Goal: Task Accomplishment & Management: Complete application form

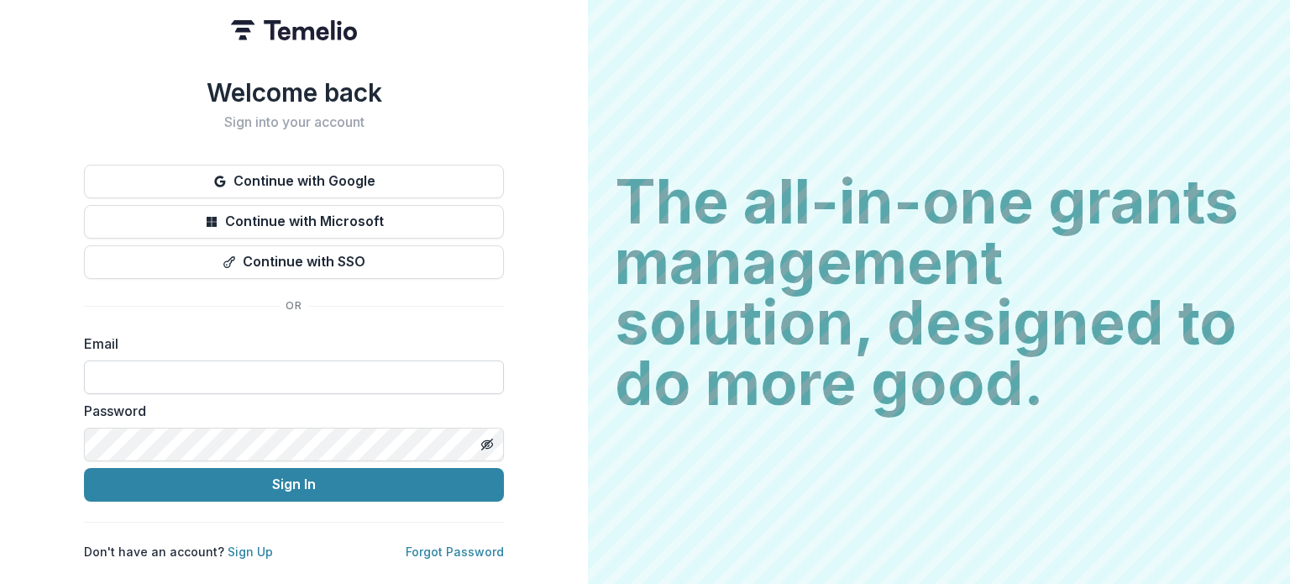
click at [202, 372] on input at bounding box center [294, 377] width 420 height 34
type input "**********"
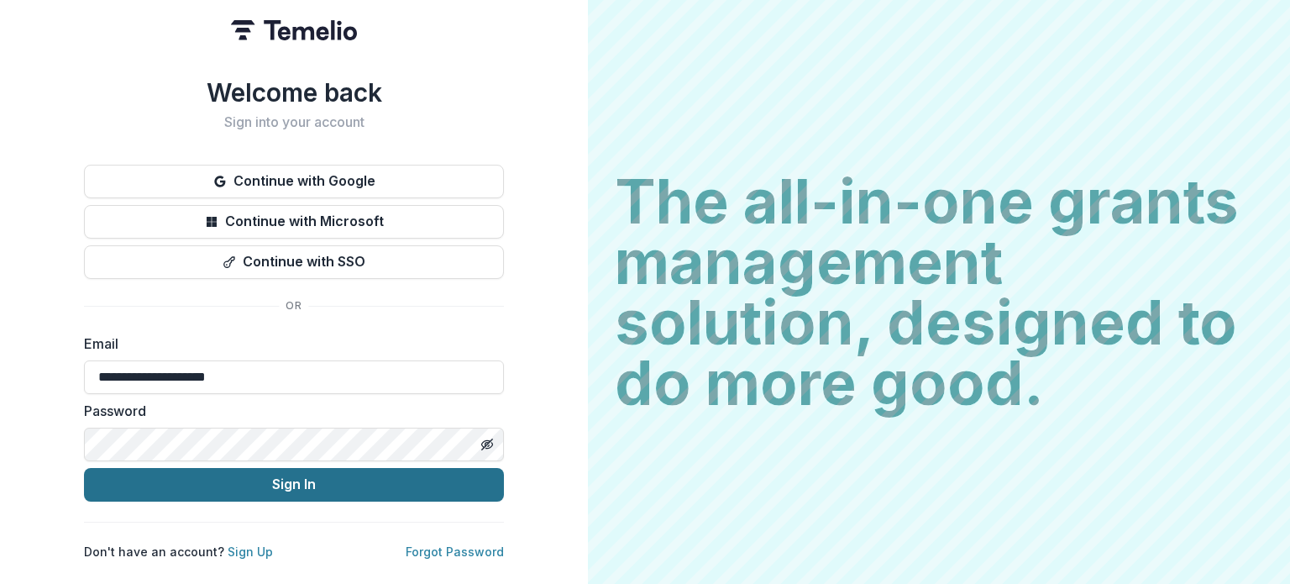
click at [248, 468] on button "Sign In" at bounding box center [294, 485] width 420 height 34
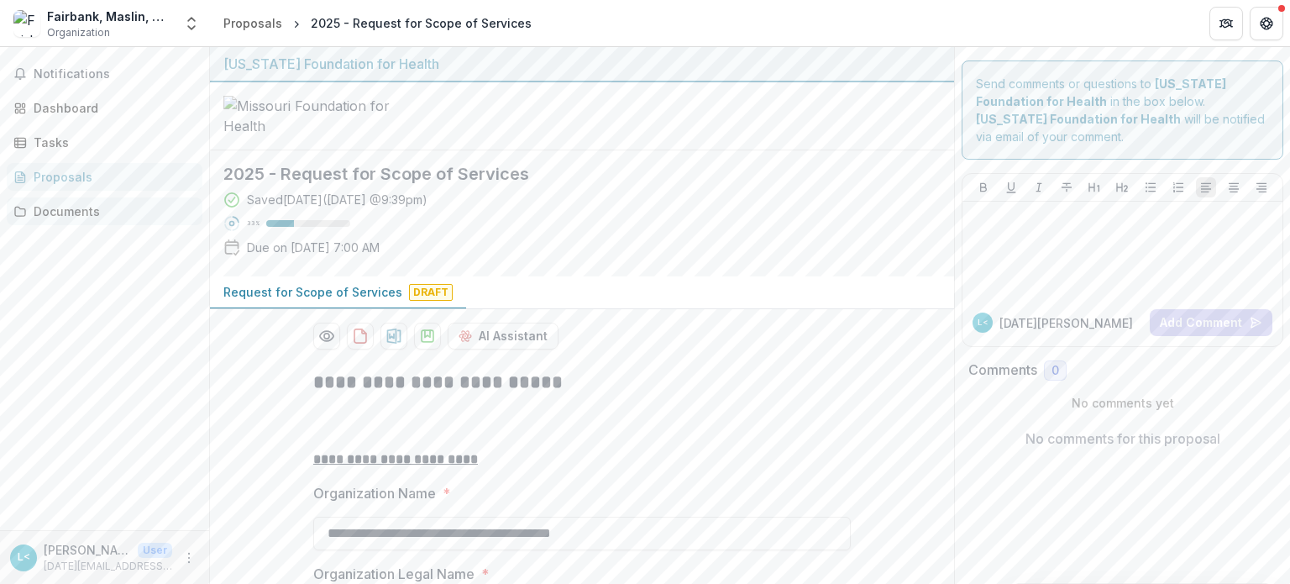
click at [45, 201] on link "Documents" at bounding box center [105, 211] width 196 height 28
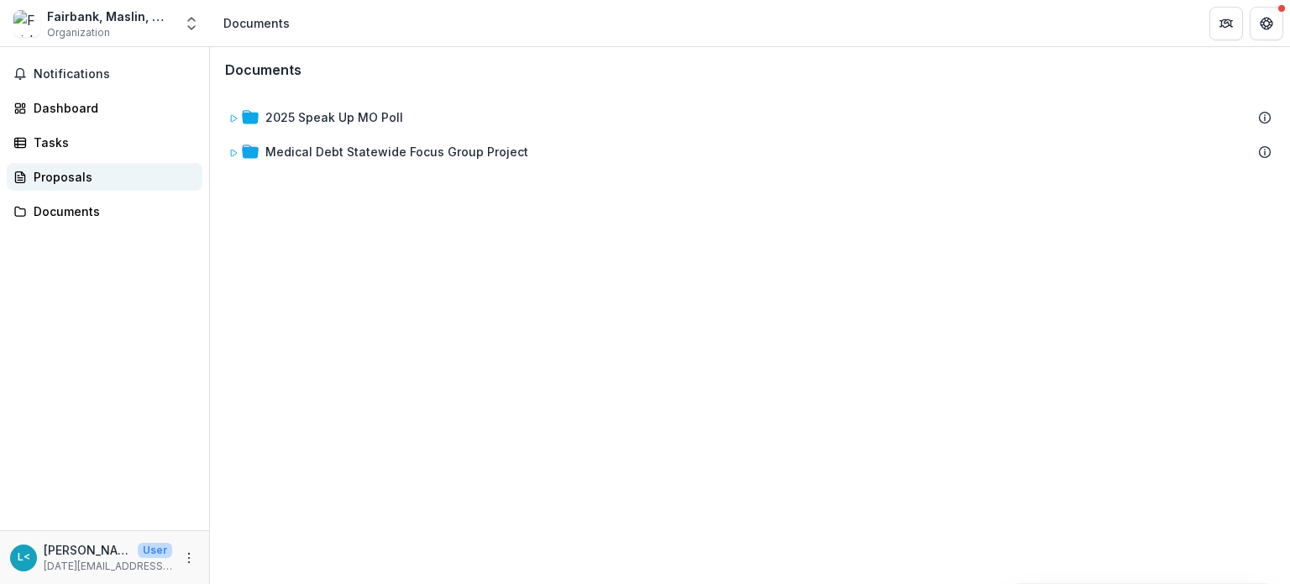
click at [56, 181] on div "Proposals" at bounding box center [111, 177] width 155 height 18
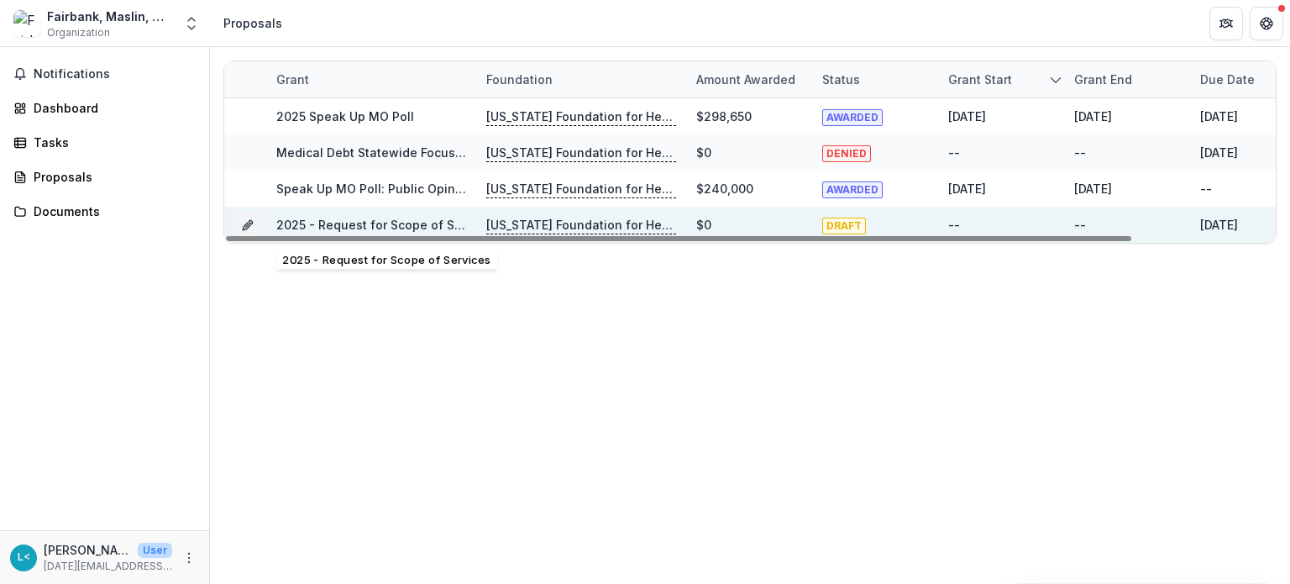
click at [396, 226] on link "2025 - Request for Scope of Services" at bounding box center [386, 225] width 221 height 14
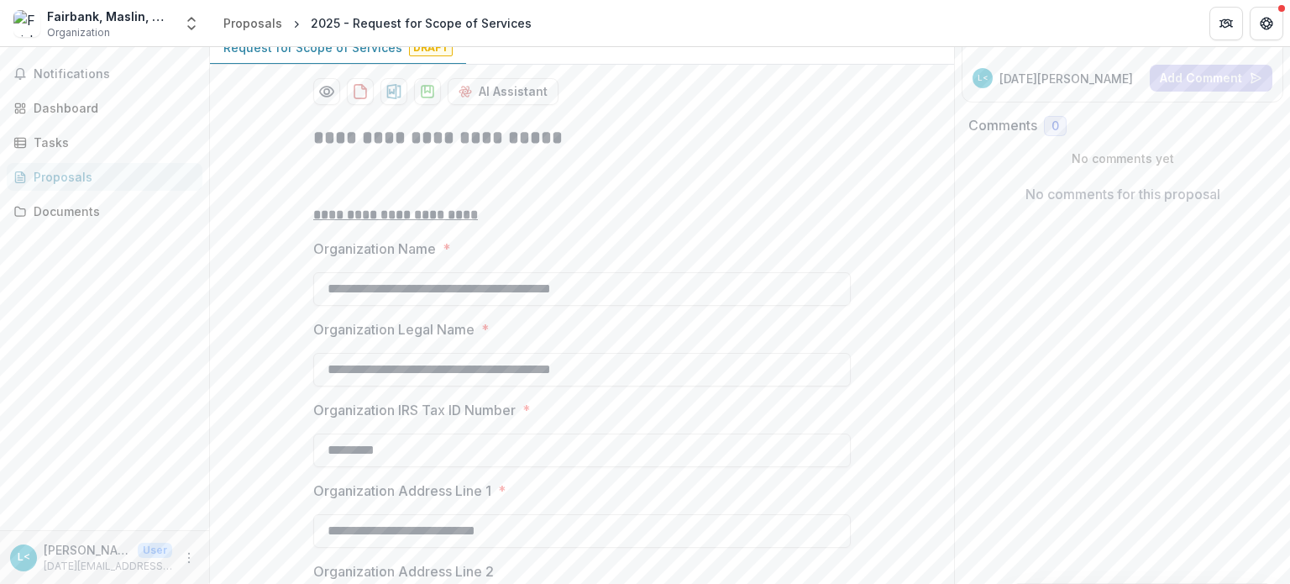
scroll to position [252, 0]
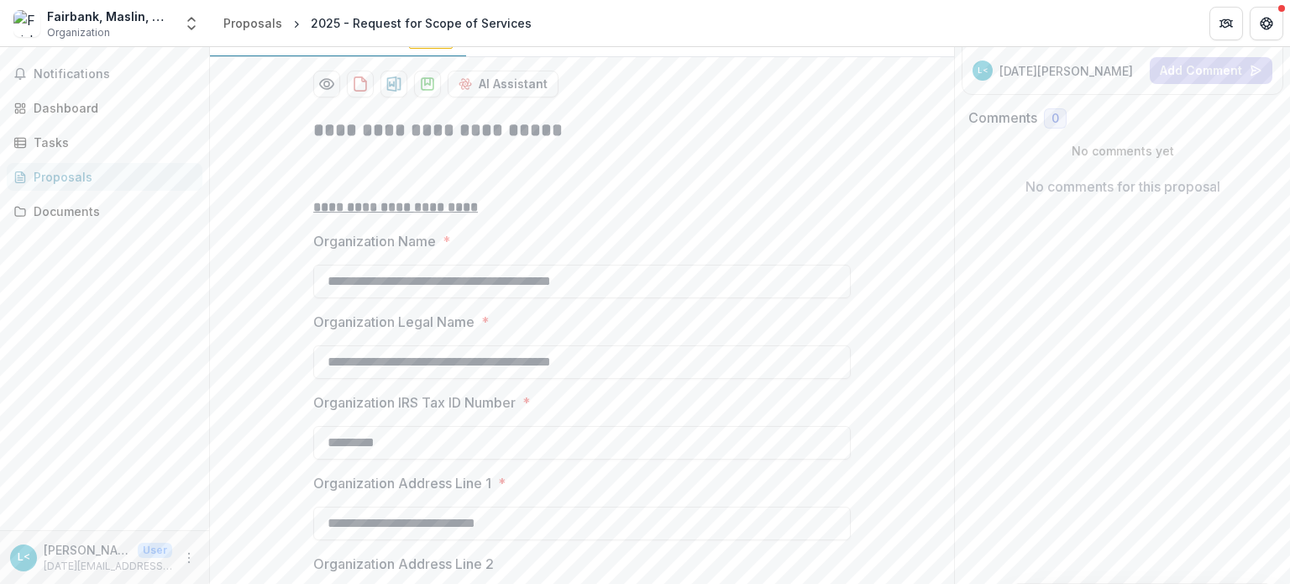
click at [300, 49] on p "Request for Scope of Services" at bounding box center [312, 40] width 179 height 18
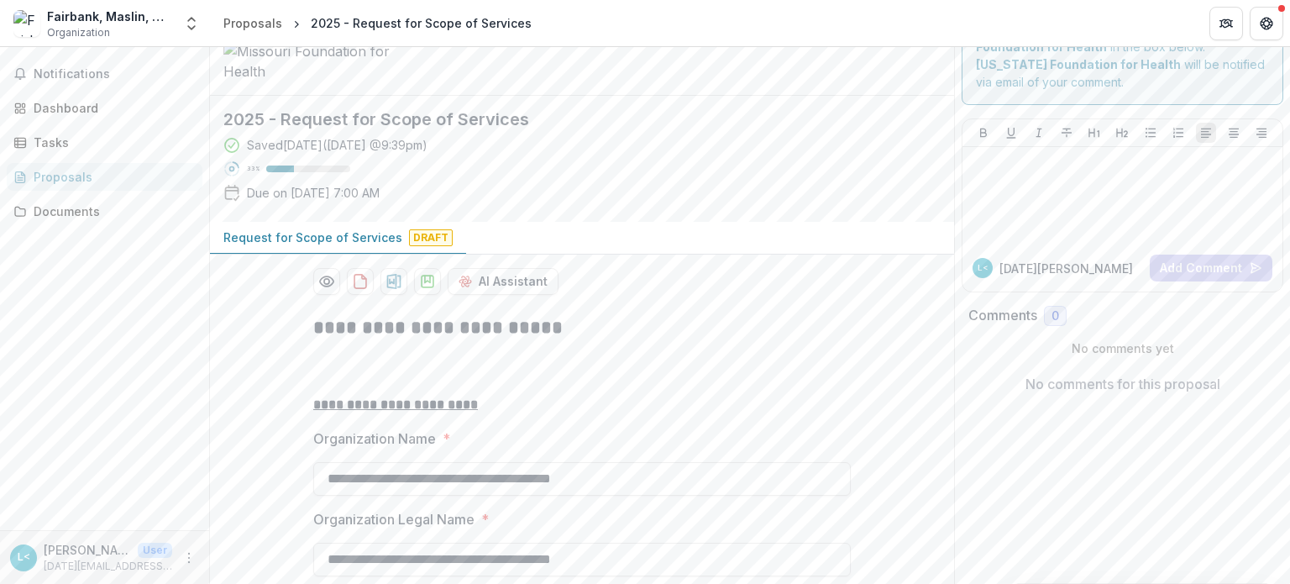
scroll to position [84, 0]
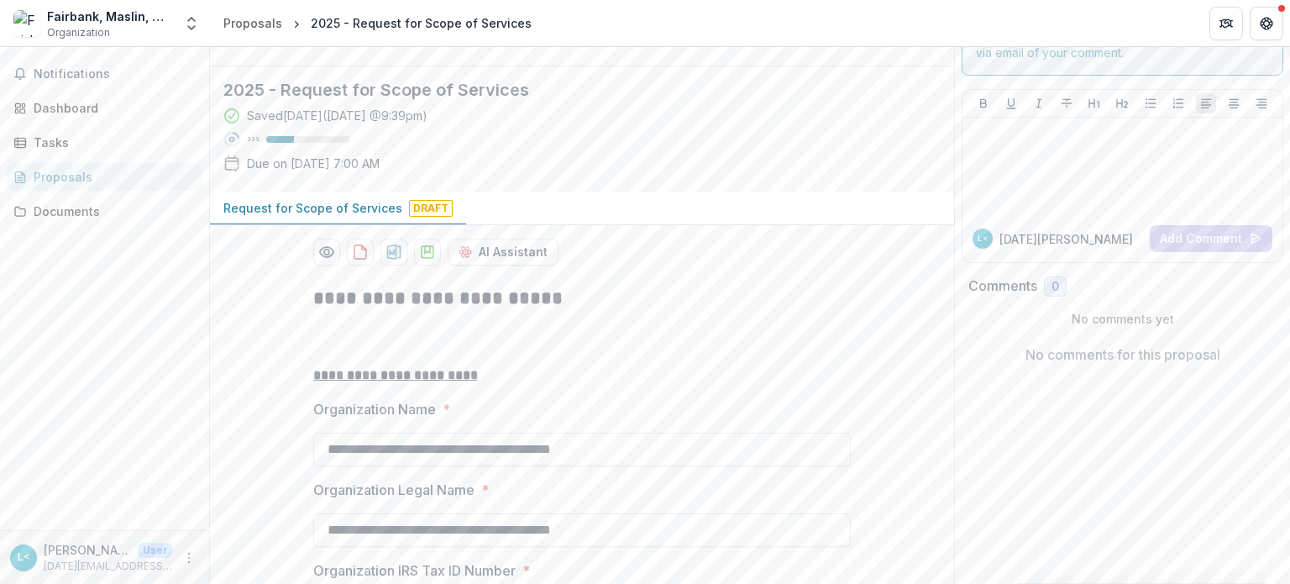
click at [128, 362] on div "Notifications Dashboard Tasks Proposals Documents" at bounding box center [104, 288] width 209 height 483
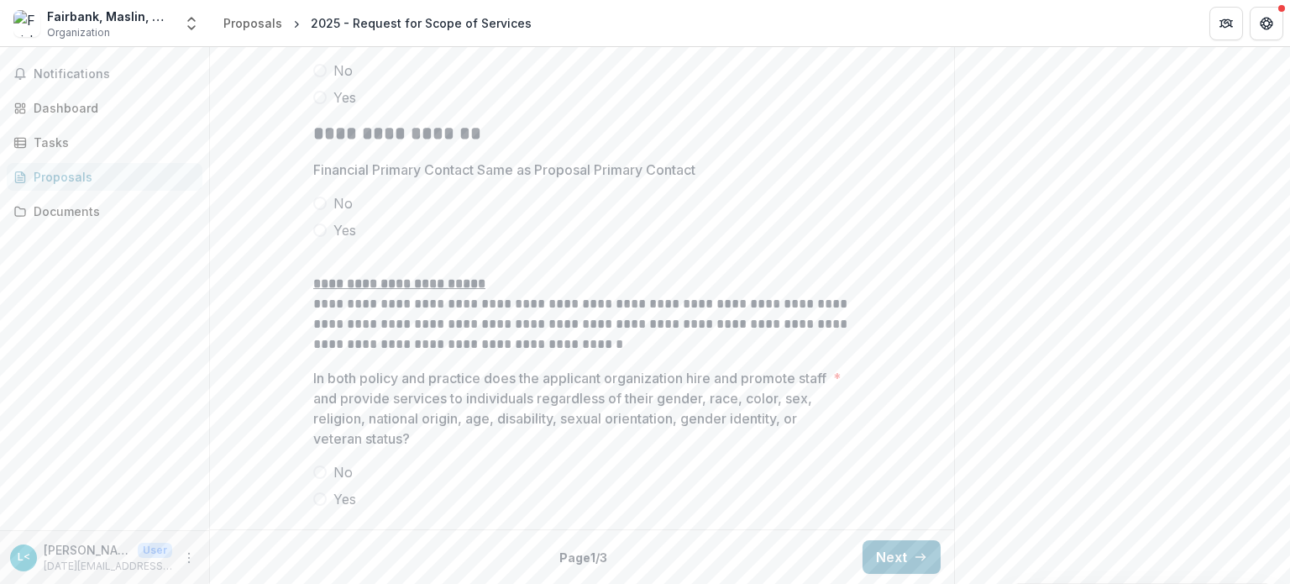
scroll to position [2567, 0]
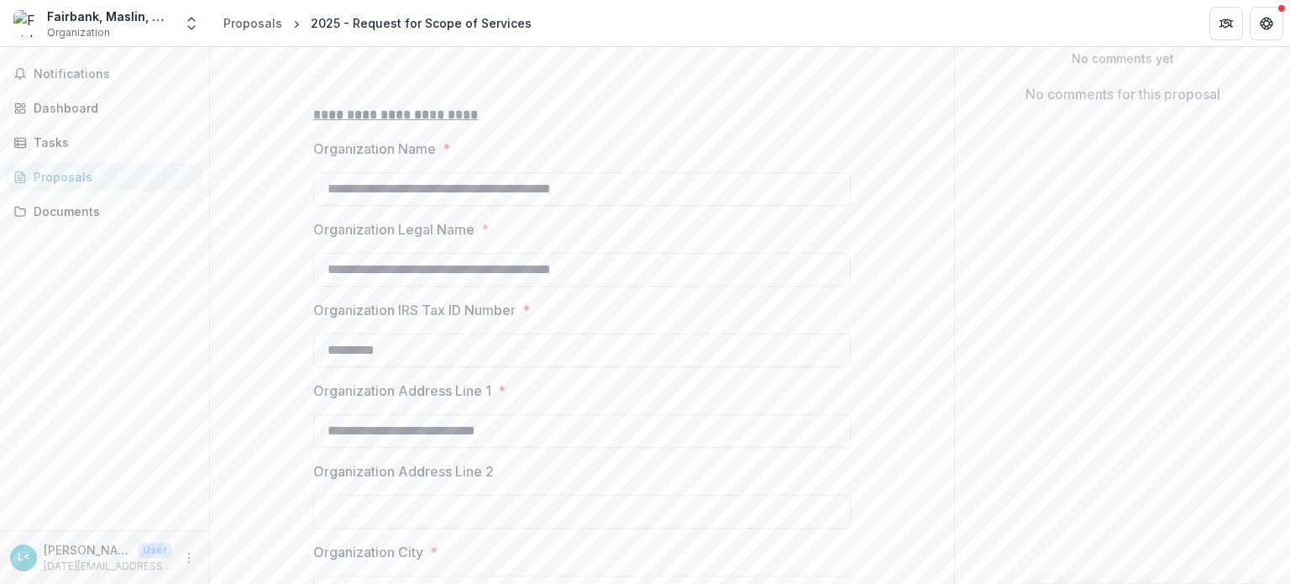
scroll to position [215, 0]
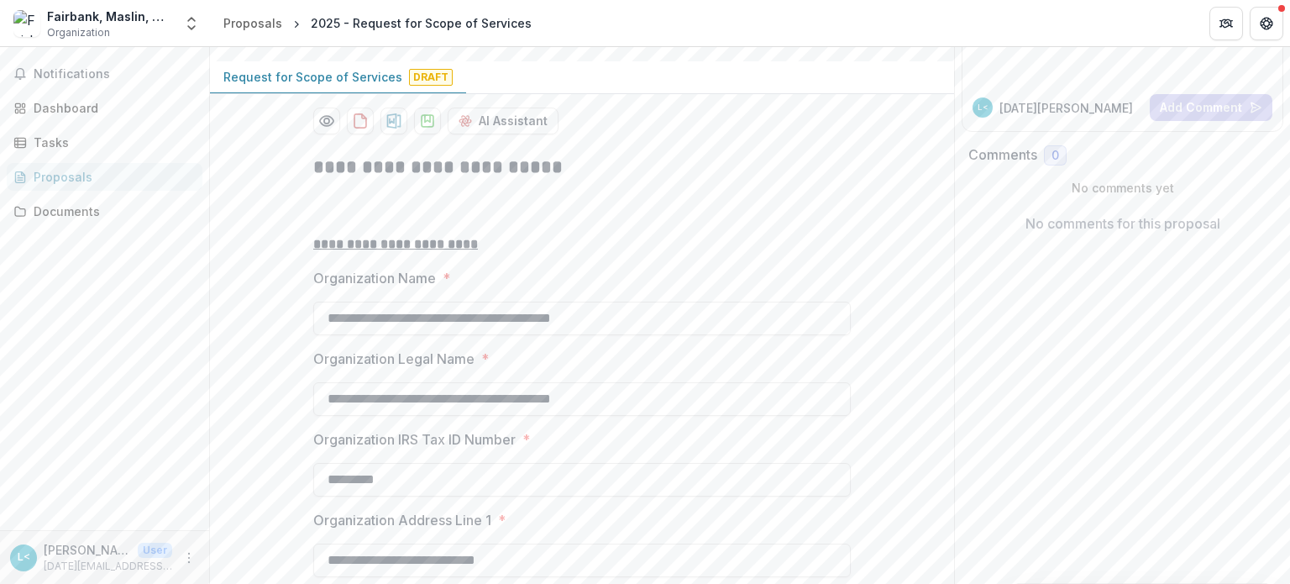
click at [373, 86] on p "Request for Scope of Services" at bounding box center [312, 77] width 179 height 18
click at [101, 212] on div "Documents" at bounding box center [111, 211] width 155 height 18
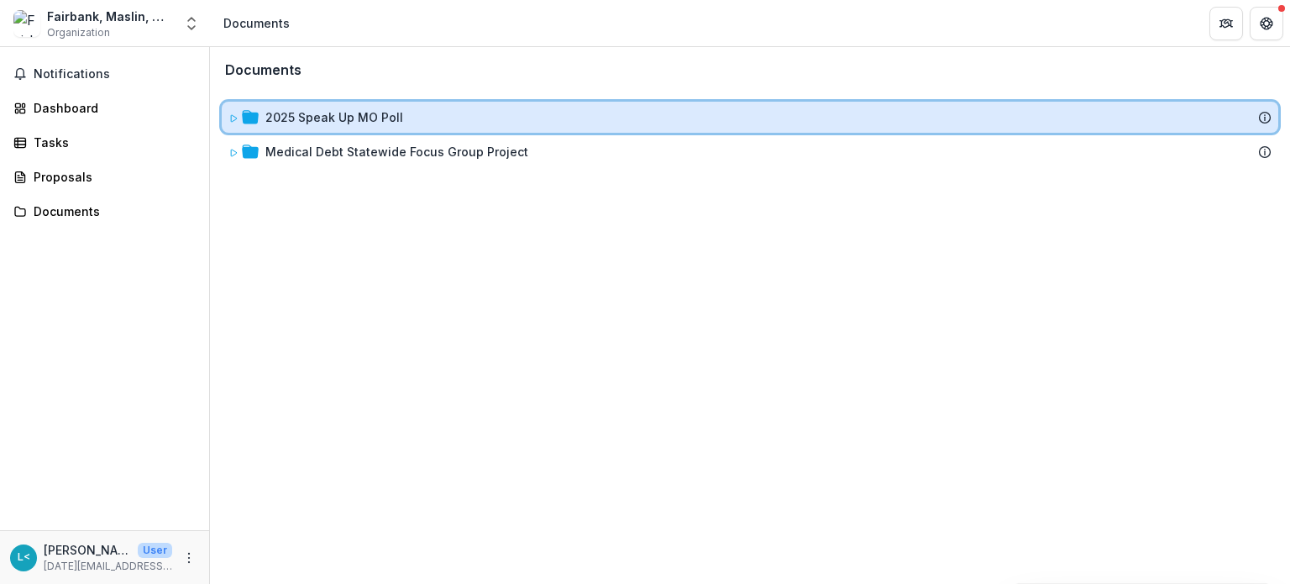
click at [240, 117] on div at bounding box center [243, 117] width 30 height 18
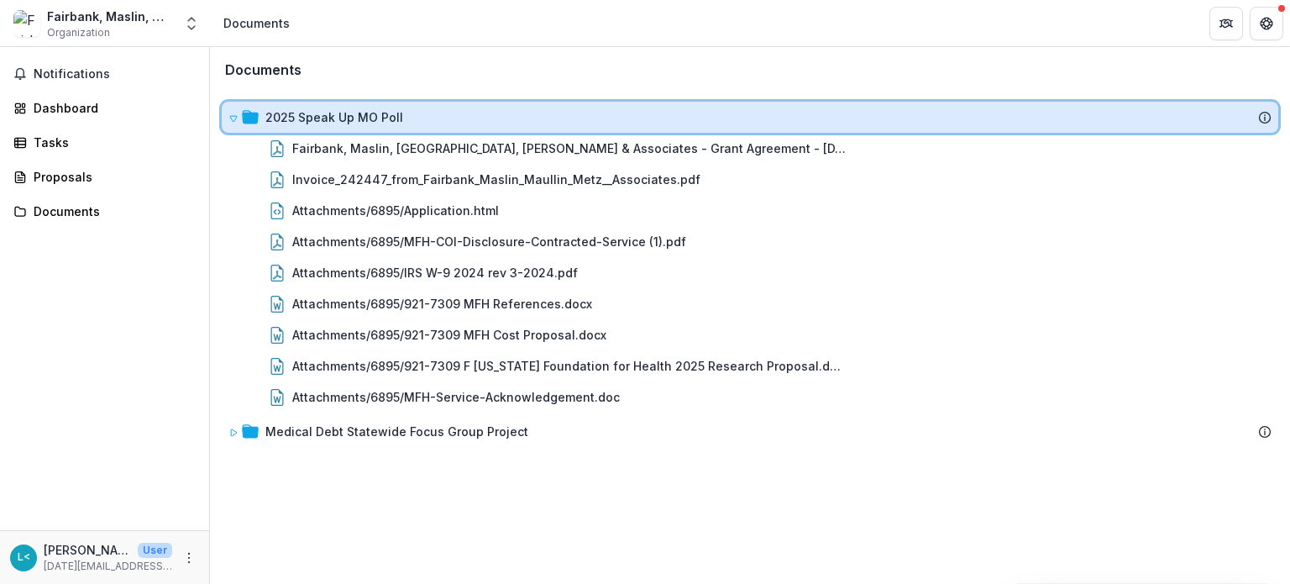
click at [240, 117] on div at bounding box center [243, 117] width 30 height 18
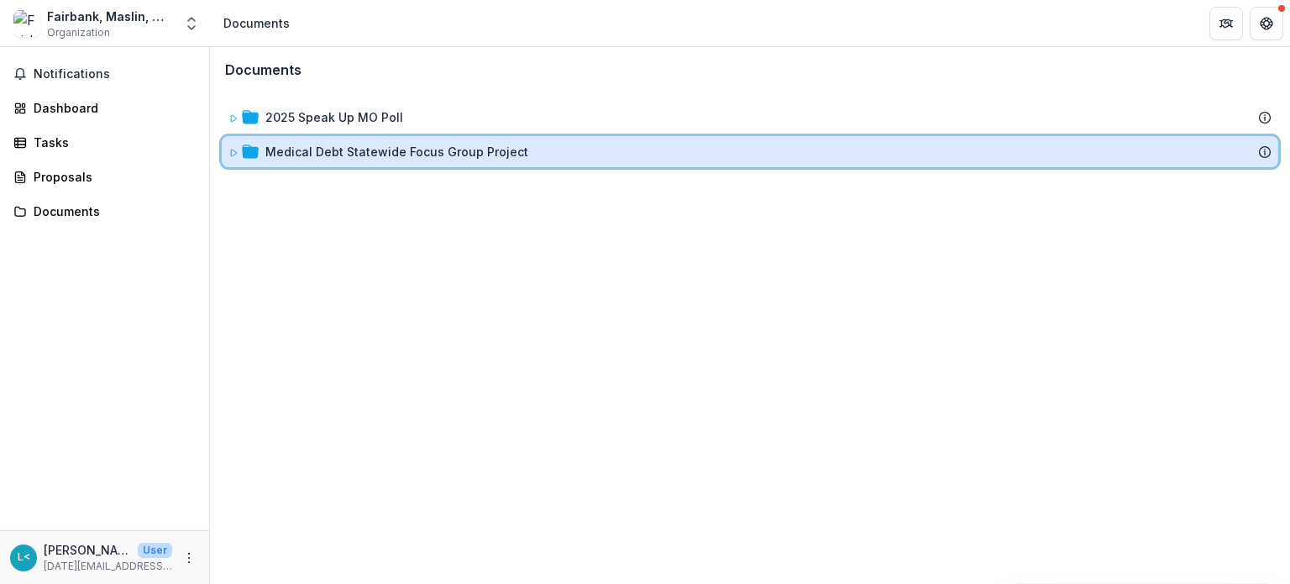
click at [227, 149] on div "Medical Debt Statewide Focus Group Project" at bounding box center [750, 151] width 1057 height 31
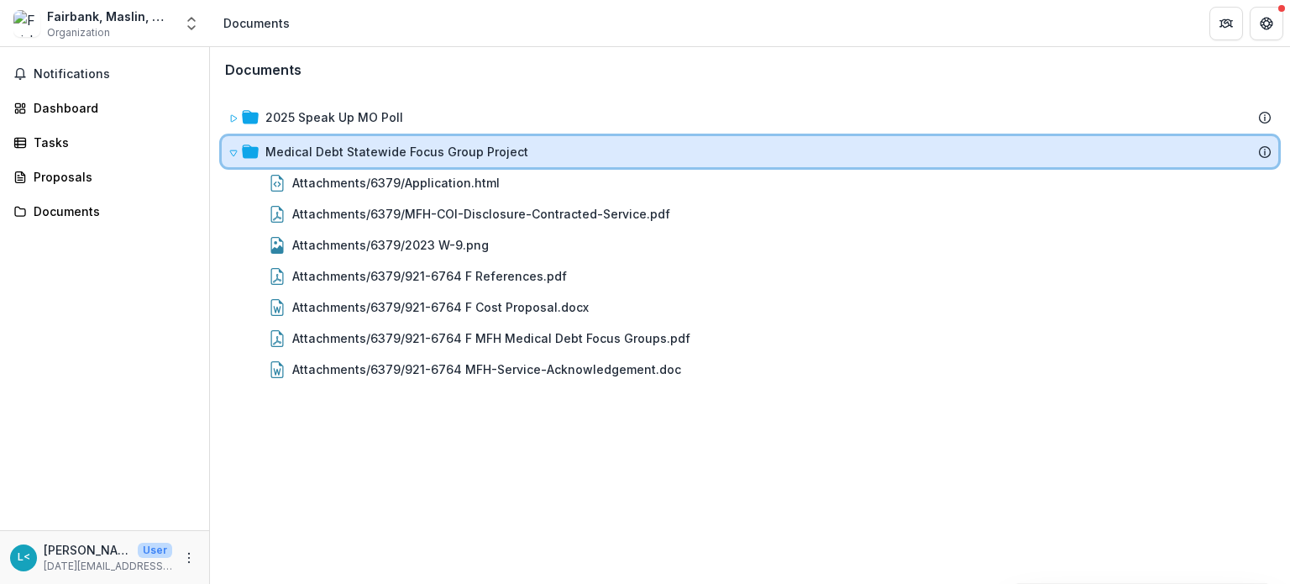
click at [227, 149] on div "Medical Debt Statewide Focus Group Project" at bounding box center [750, 151] width 1057 height 31
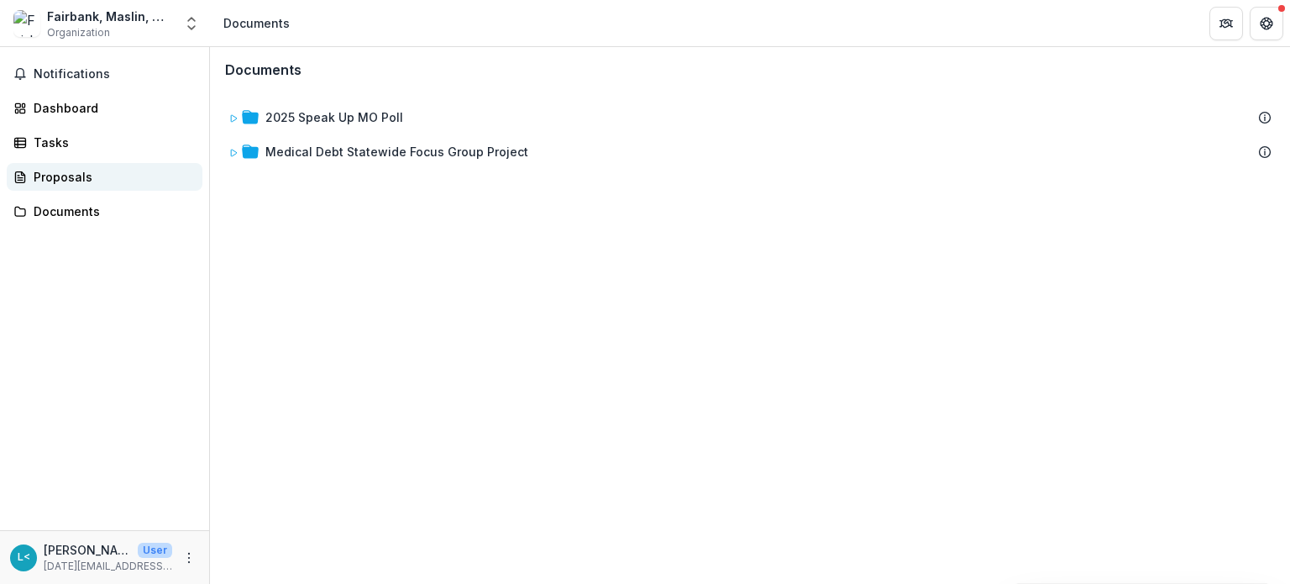
click at [57, 183] on div "Proposals" at bounding box center [111, 177] width 155 height 18
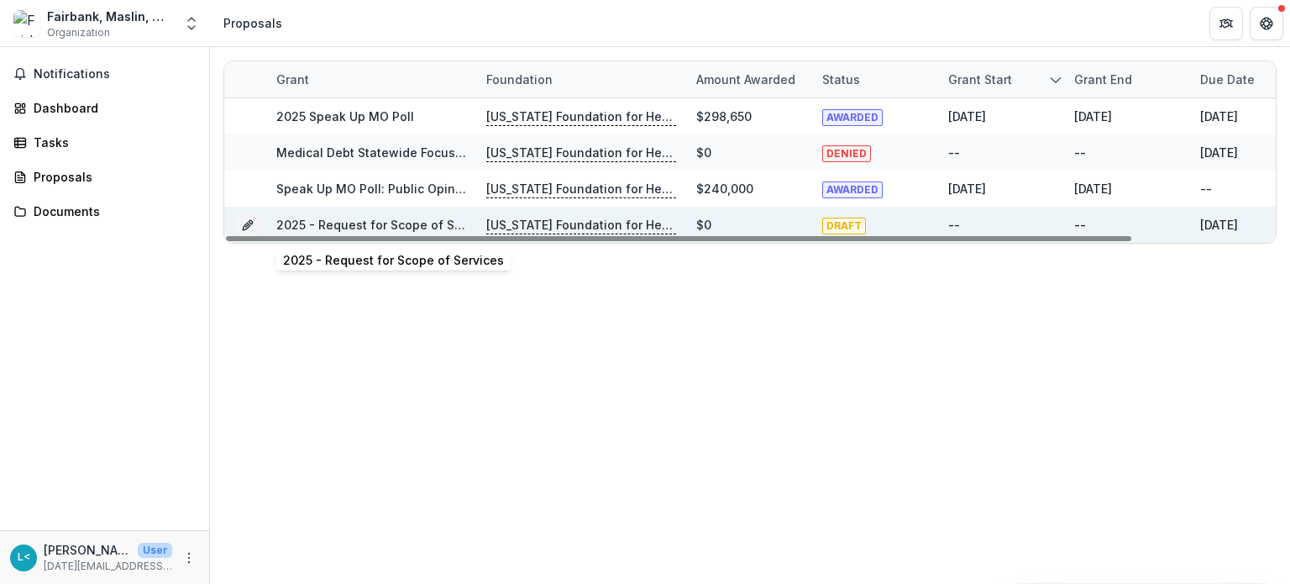
click at [380, 224] on link "2025 - Request for Scope of Services" at bounding box center [386, 225] width 221 height 14
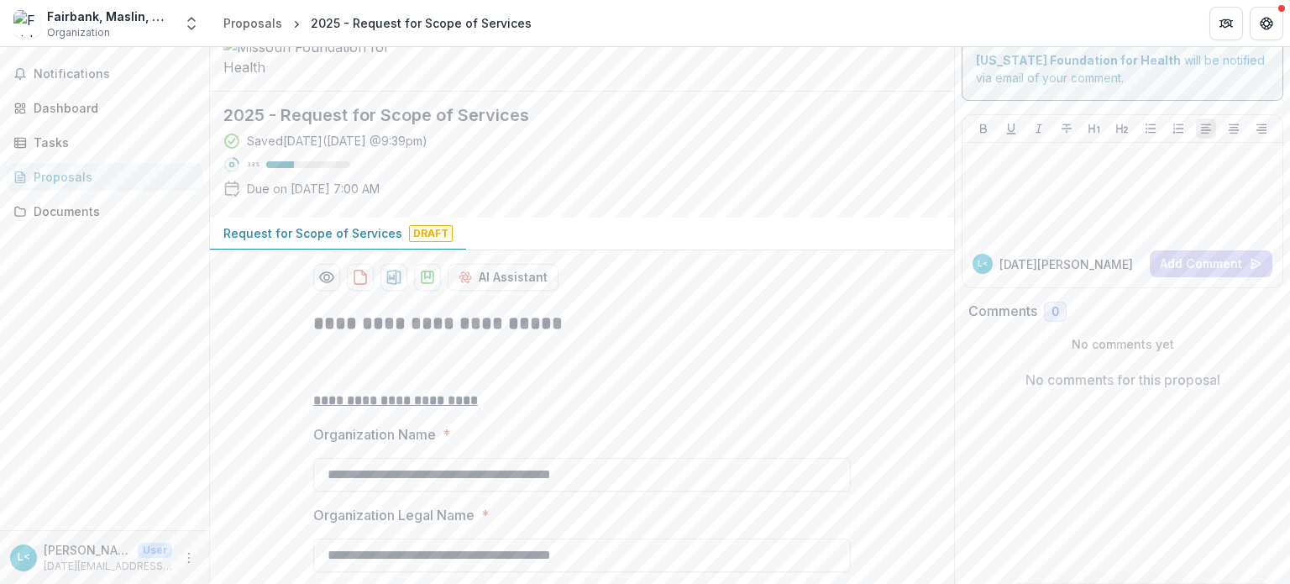
scroll to position [84, 0]
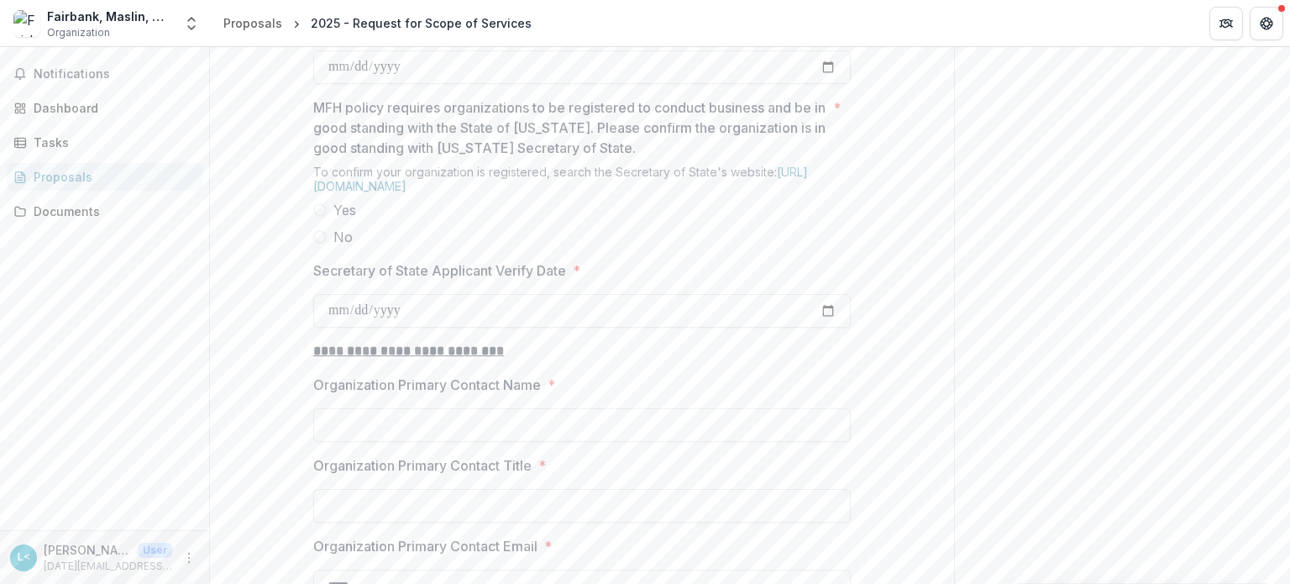
scroll to position [1596, 0]
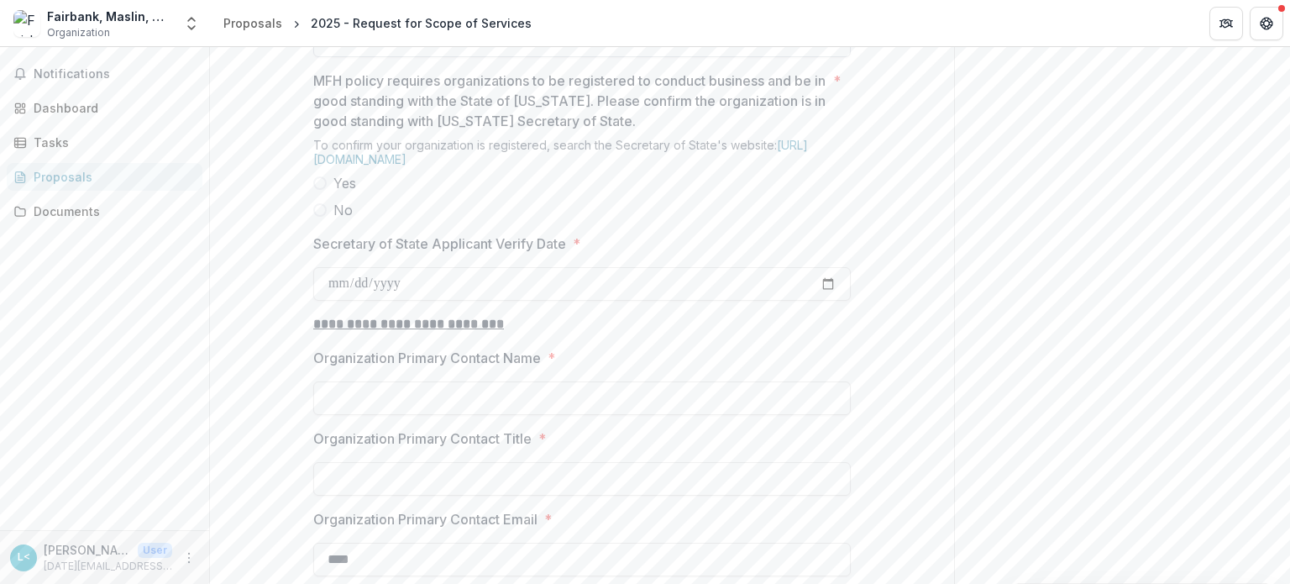
click at [512, 57] on input "Organization Founding Year *" at bounding box center [582, 41] width 538 height 34
type input "**********"
click at [327, 193] on label "Yes" at bounding box center [582, 183] width 538 height 20
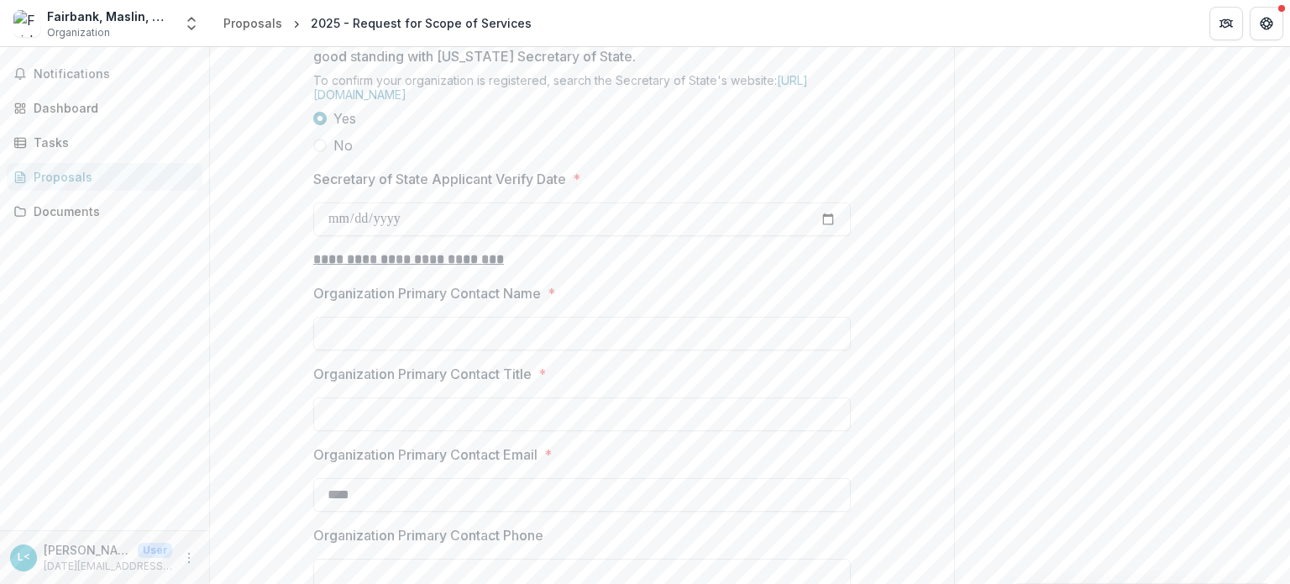
scroll to position [1764, 0]
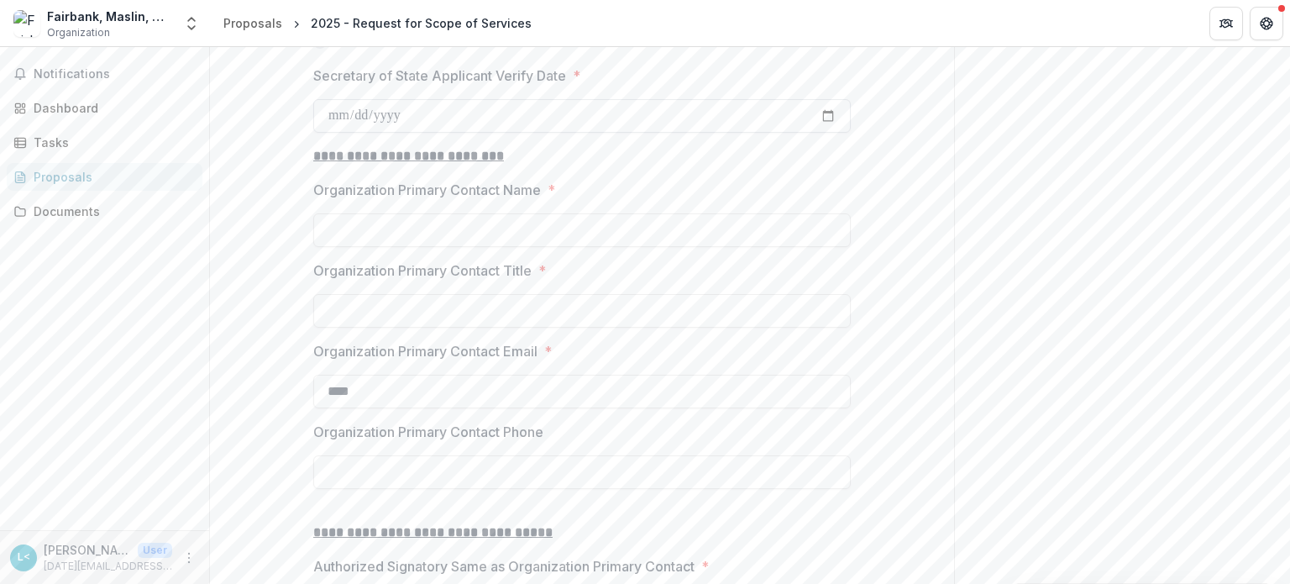
click at [433, 133] on input "Secretary of State Applicant Verify Date *" at bounding box center [582, 116] width 538 height 34
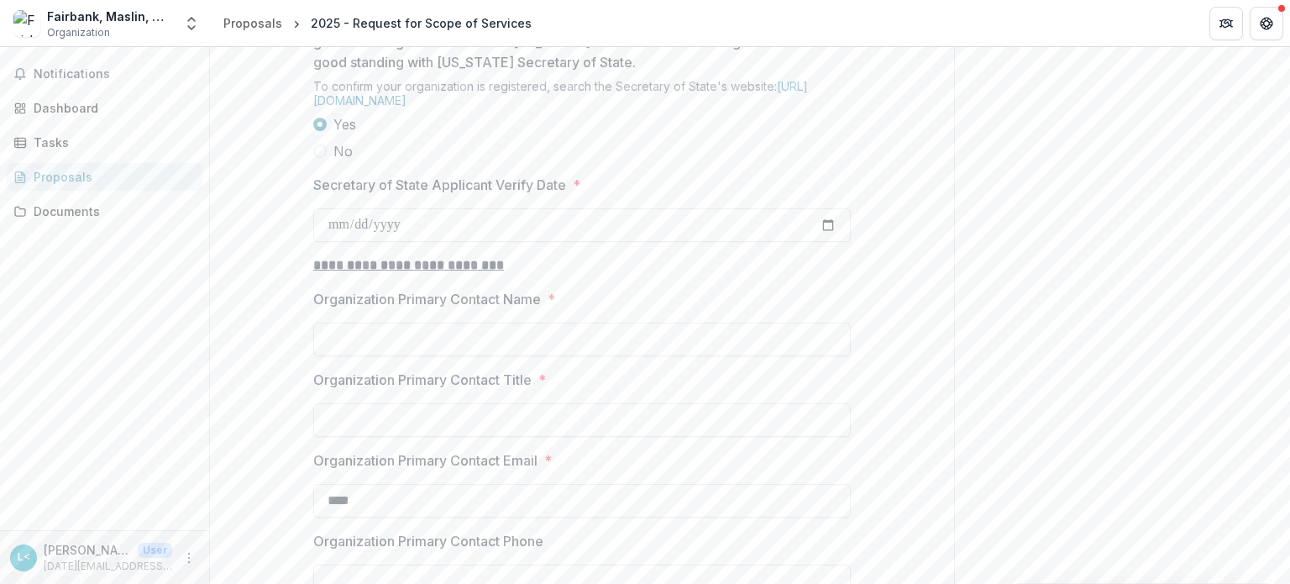
scroll to position [1680, 0]
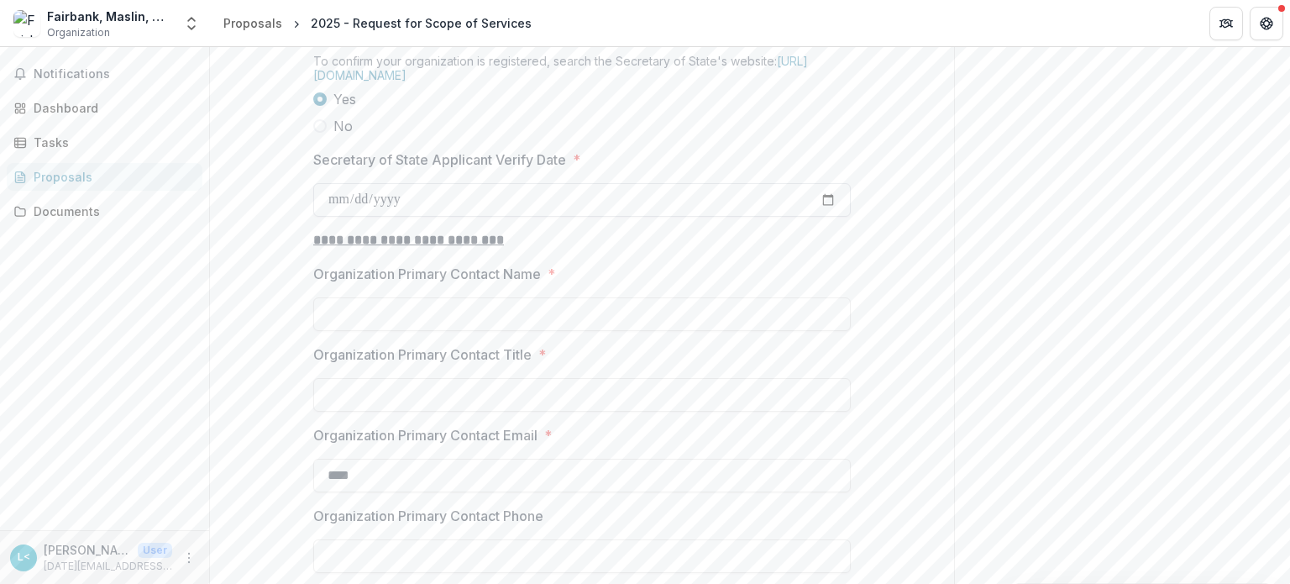
click at [430, 217] on input "Secretary of State Applicant Verify Date *" at bounding box center [582, 200] width 538 height 34
click at [427, 217] on input "Secretary of State Applicant Verify Date *" at bounding box center [582, 200] width 538 height 34
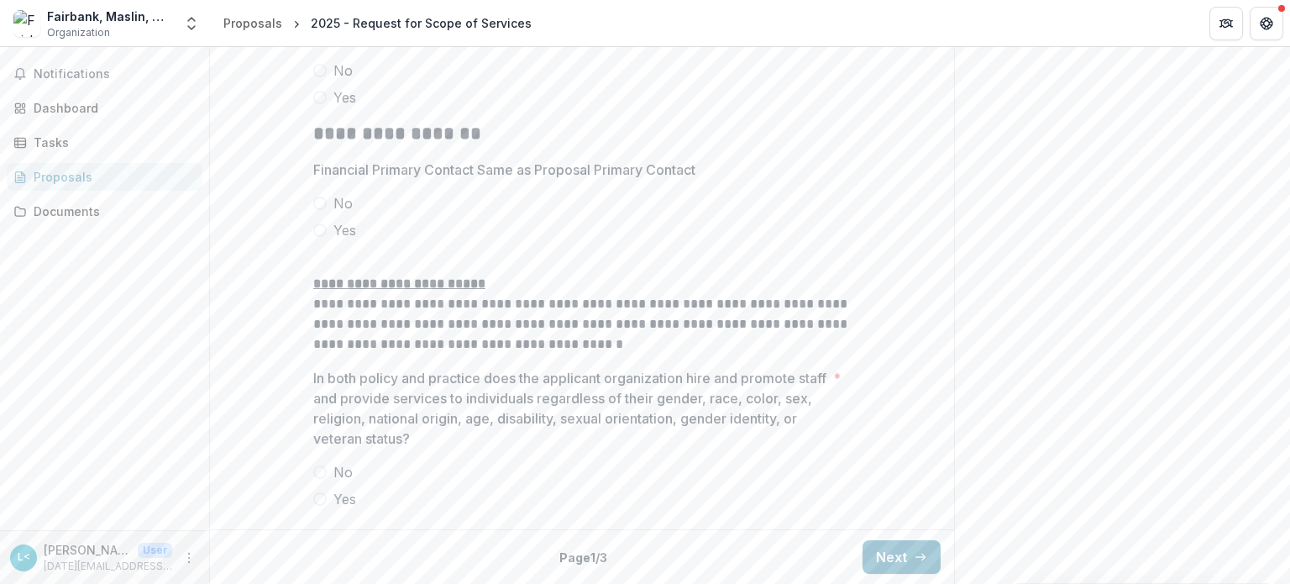
scroll to position [2567, 0]
click at [923, 548] on button "Next" at bounding box center [902, 557] width 78 height 34
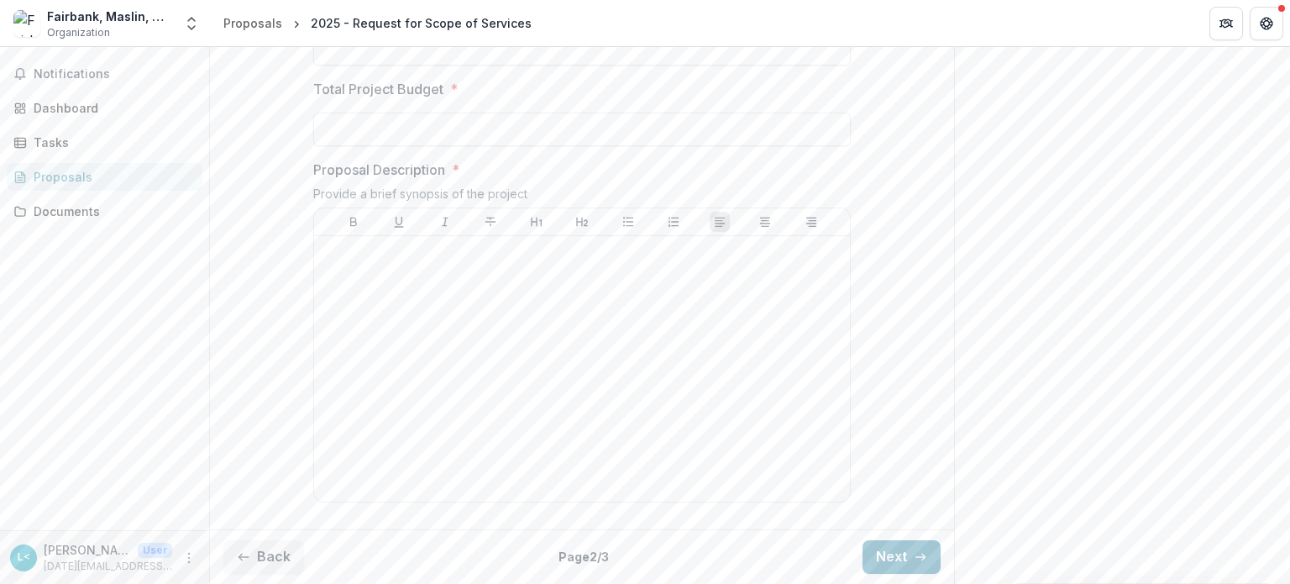
scroll to position [697, 0]
click at [894, 563] on button "Next" at bounding box center [902, 557] width 78 height 34
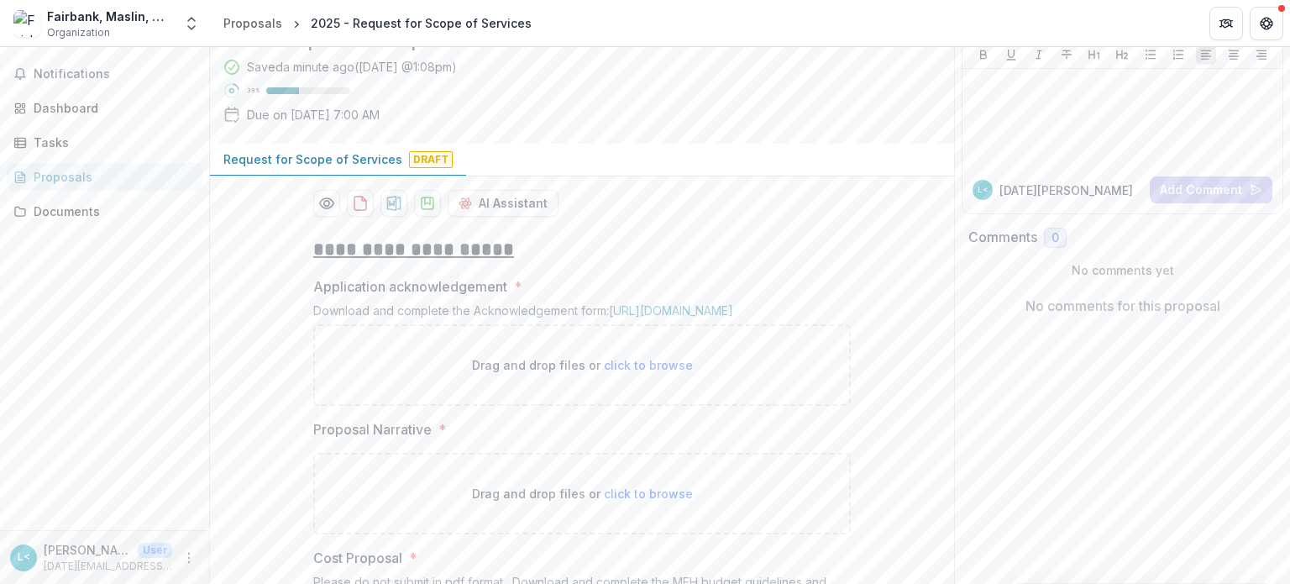
scroll to position [0, 0]
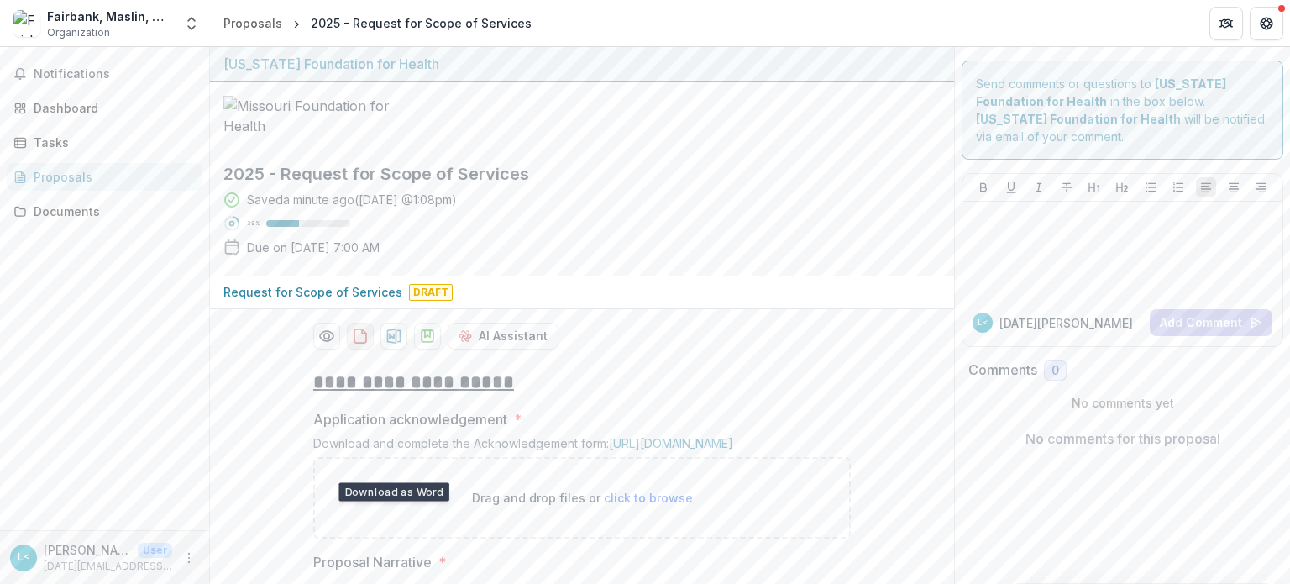
click at [352, 344] on icon "download-proposal" at bounding box center [360, 336] width 17 height 17
click at [128, 137] on div "Tasks" at bounding box center [111, 143] width 155 height 18
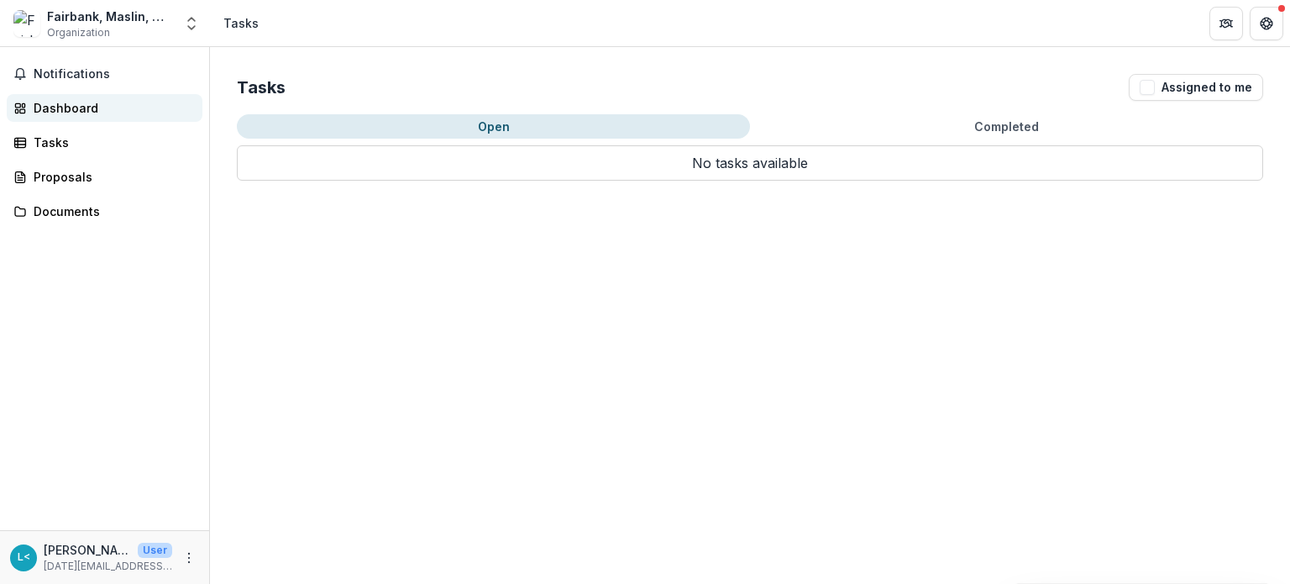
click at [91, 112] on div "Dashboard" at bounding box center [111, 108] width 155 height 18
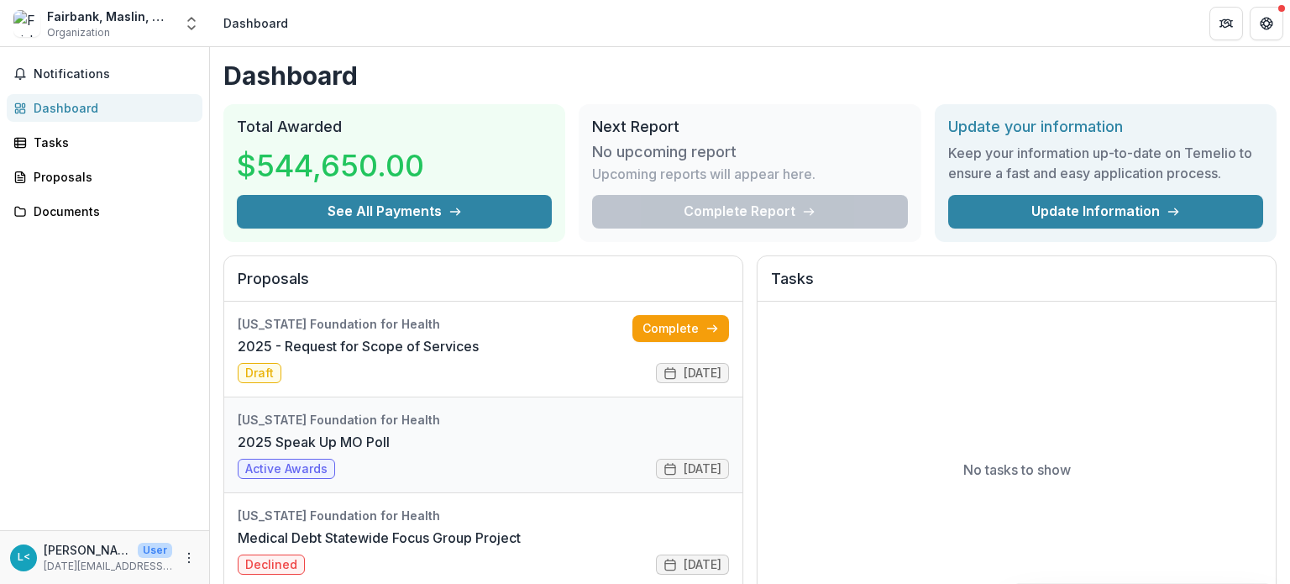
drag, startPoint x: 161, startPoint y: 468, endPoint x: 225, endPoint y: 442, distance: 68.9
click at [161, 468] on div "Notifications Dashboard Tasks Proposals Documents" at bounding box center [104, 288] width 209 height 483
click at [269, 356] on link "2025 - Request for Scope of Services" at bounding box center [358, 346] width 241 height 20
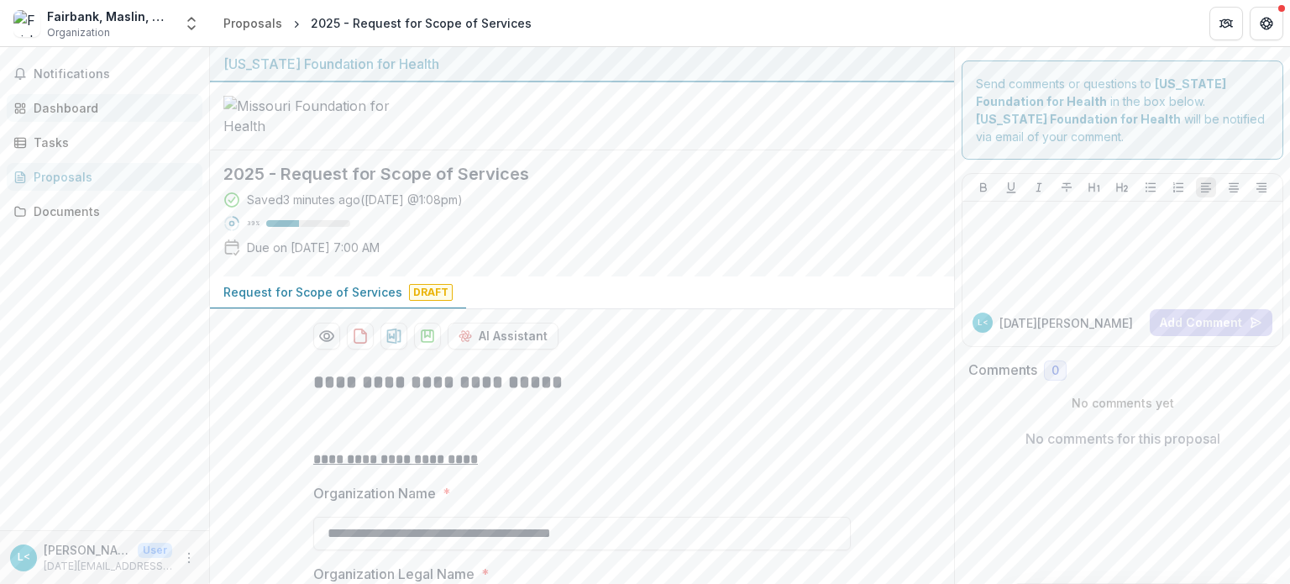
click at [57, 114] on div "Dashboard" at bounding box center [111, 108] width 155 height 18
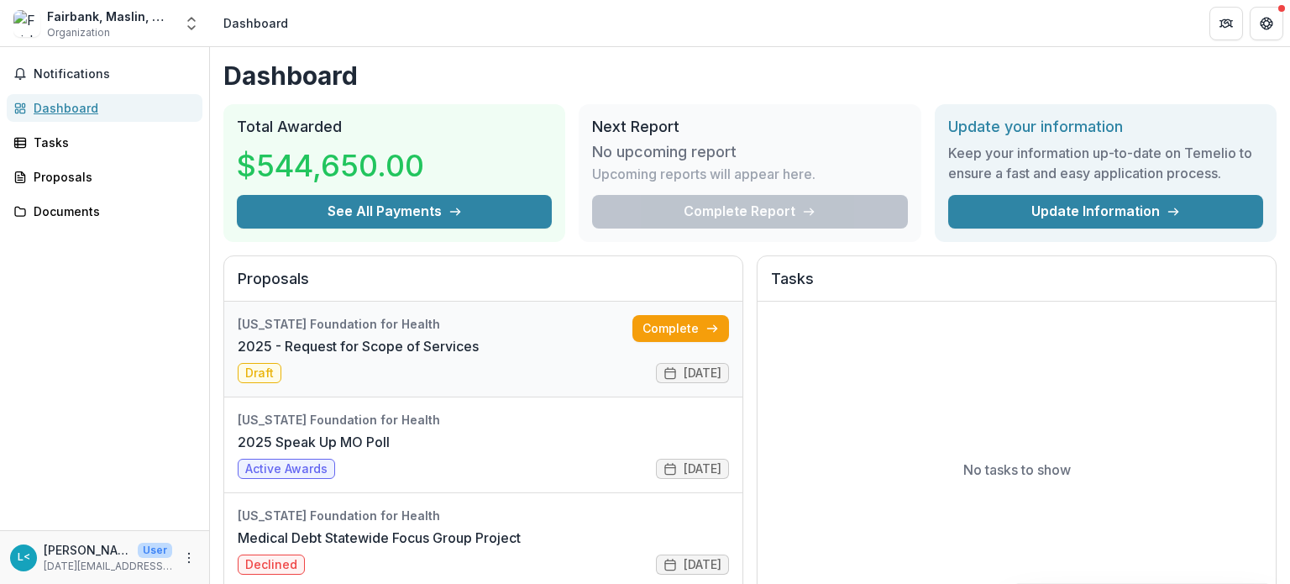
scroll to position [46, 0]
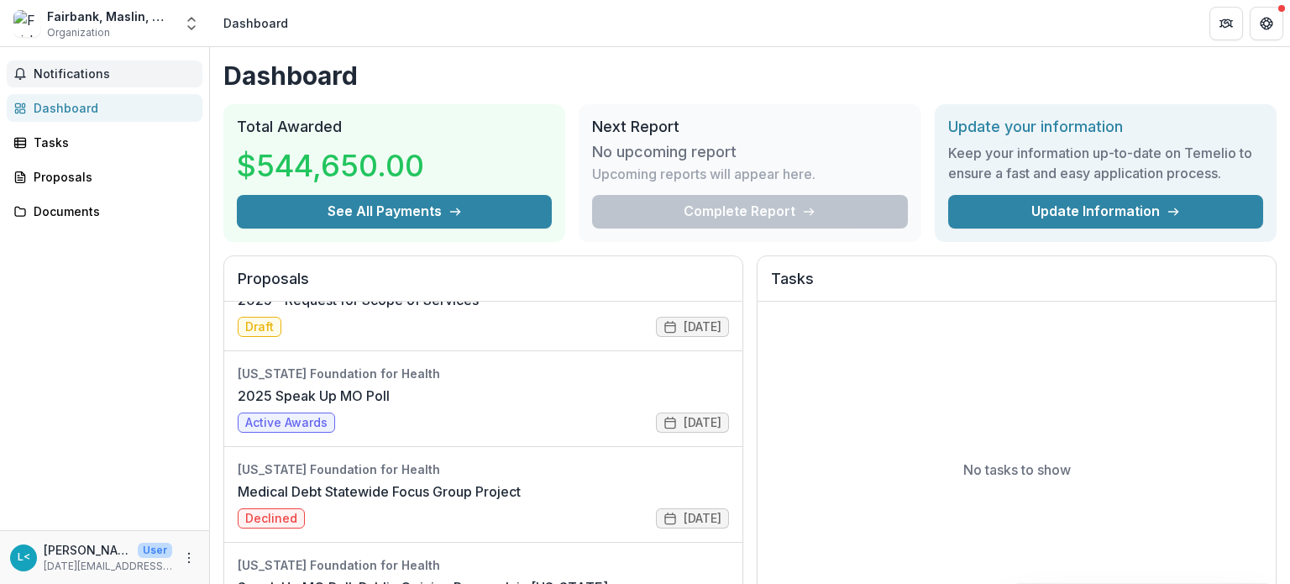
click at [149, 73] on span "Notifications" at bounding box center [115, 74] width 162 height 14
click at [373, 406] on link "2025 Speak Up MO Poll" at bounding box center [314, 395] width 152 height 20
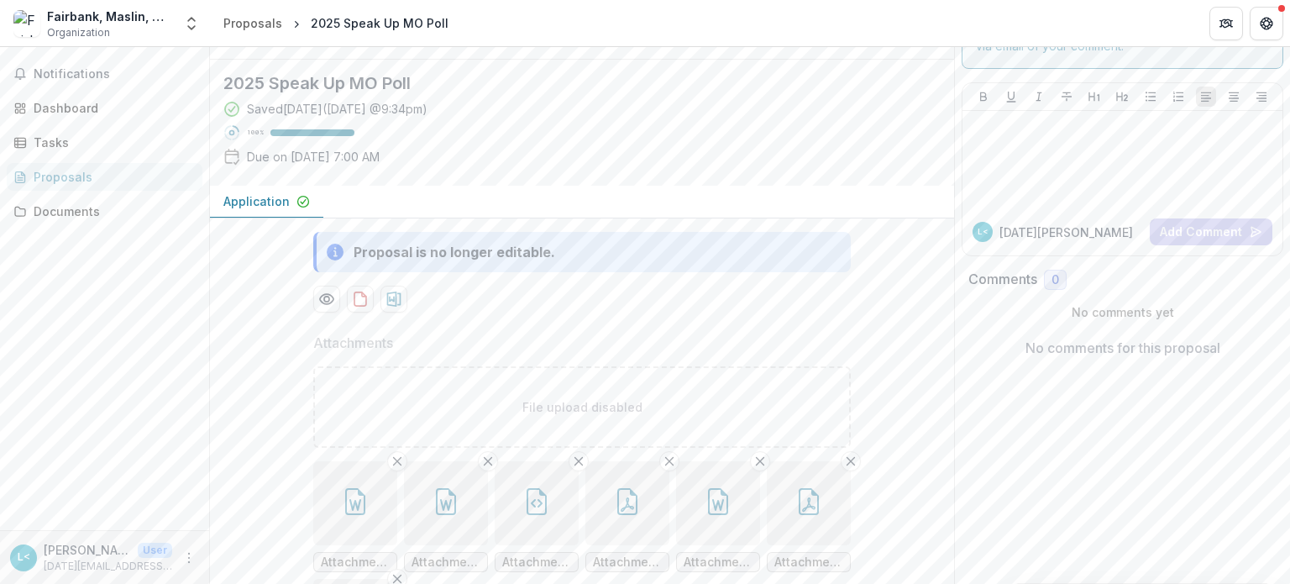
scroll to position [84, 0]
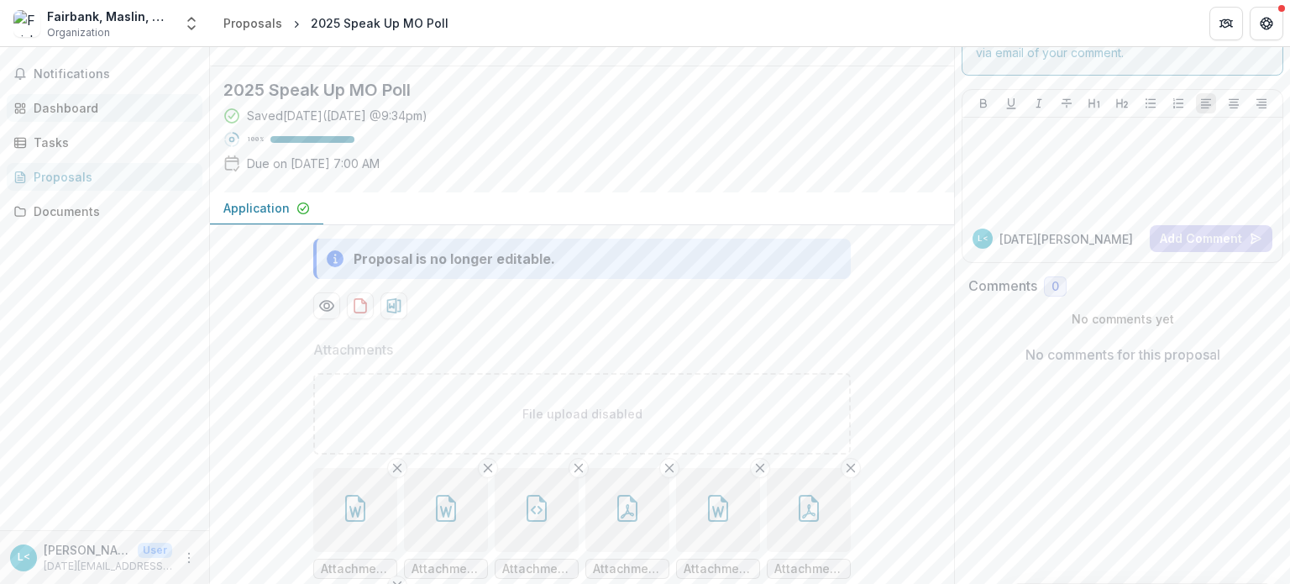
click at [52, 108] on div "Dashboard" at bounding box center [111, 108] width 155 height 18
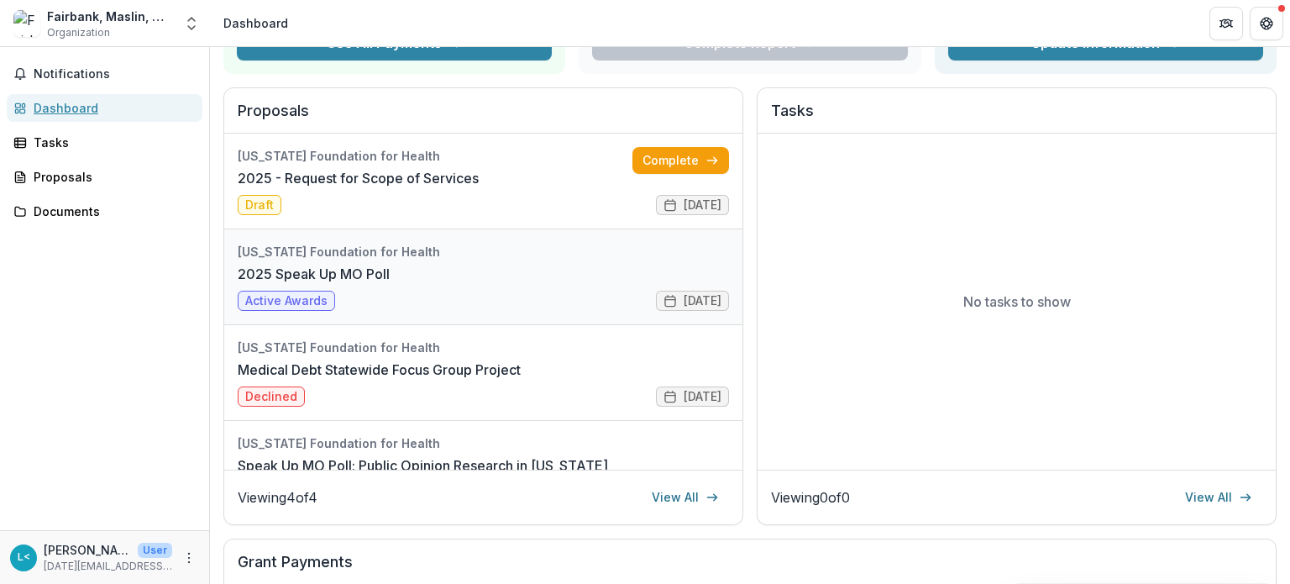
scroll to position [84, 0]
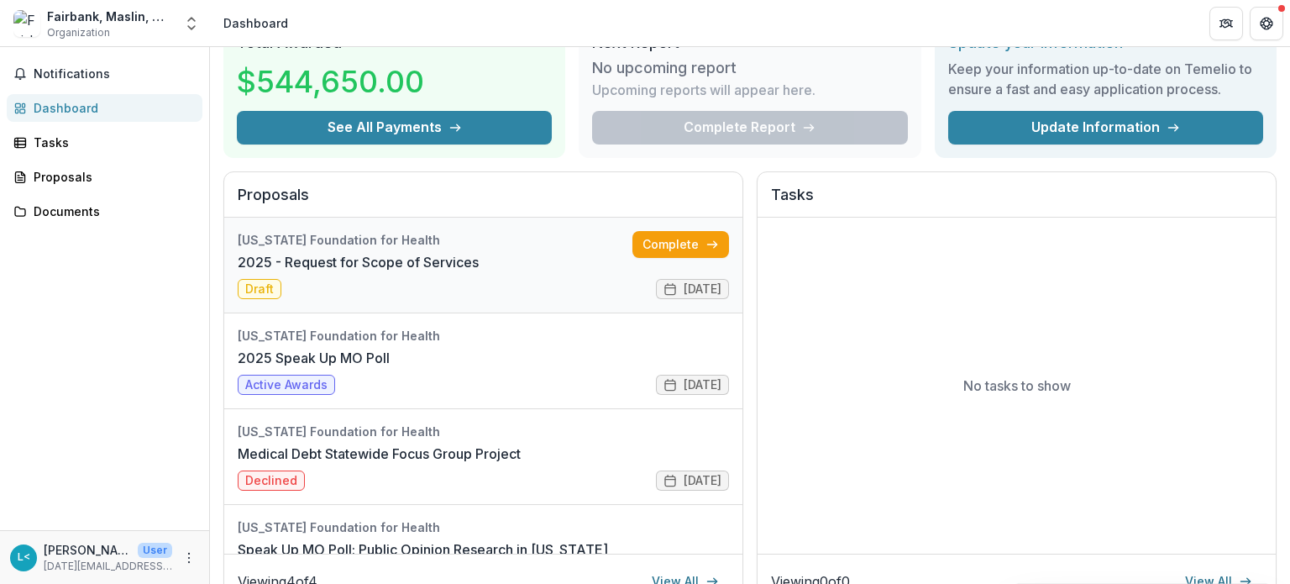
click at [479, 252] on link "2025 - Request for Scope of Services" at bounding box center [358, 262] width 241 height 20
